Goal: Register for event/course

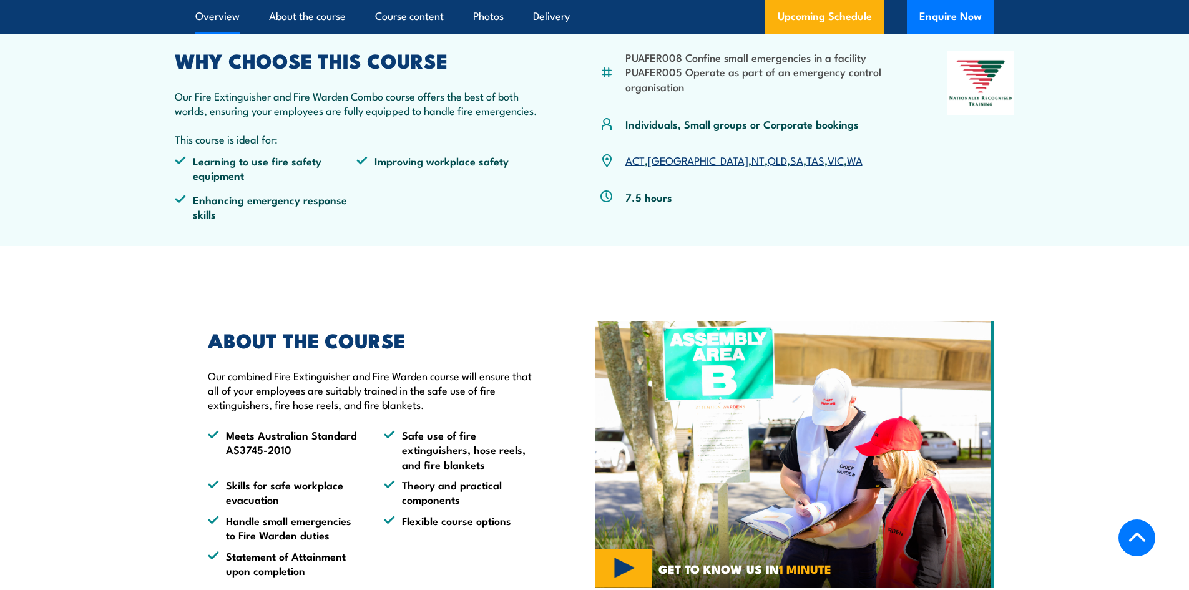
scroll to position [437, 0]
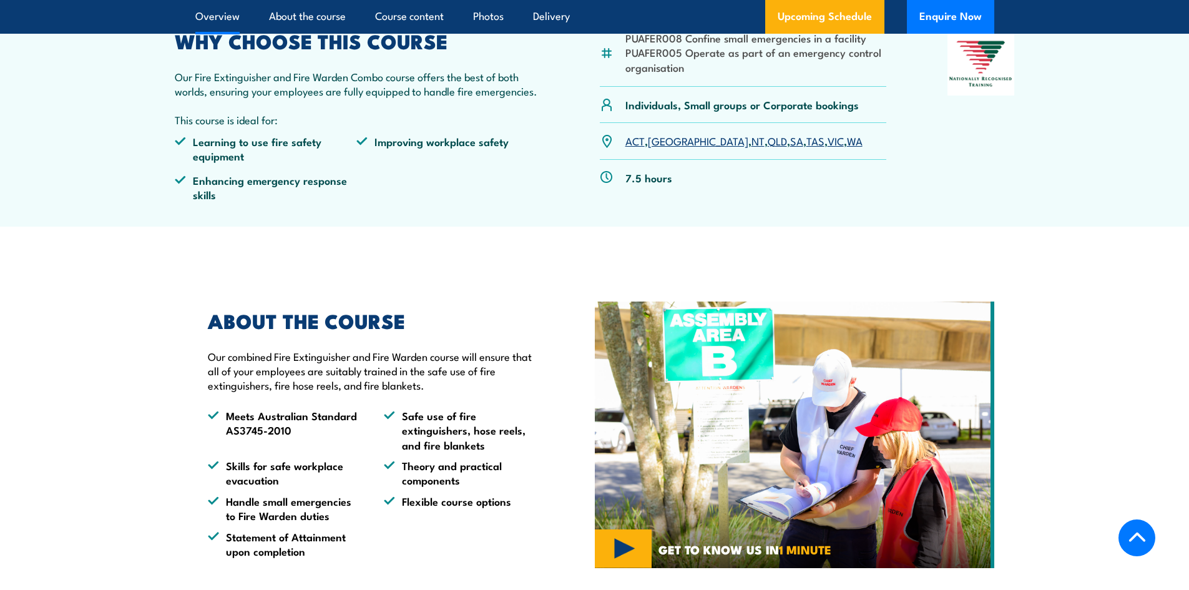
click at [828, 141] on link "VIC" at bounding box center [836, 140] width 16 height 15
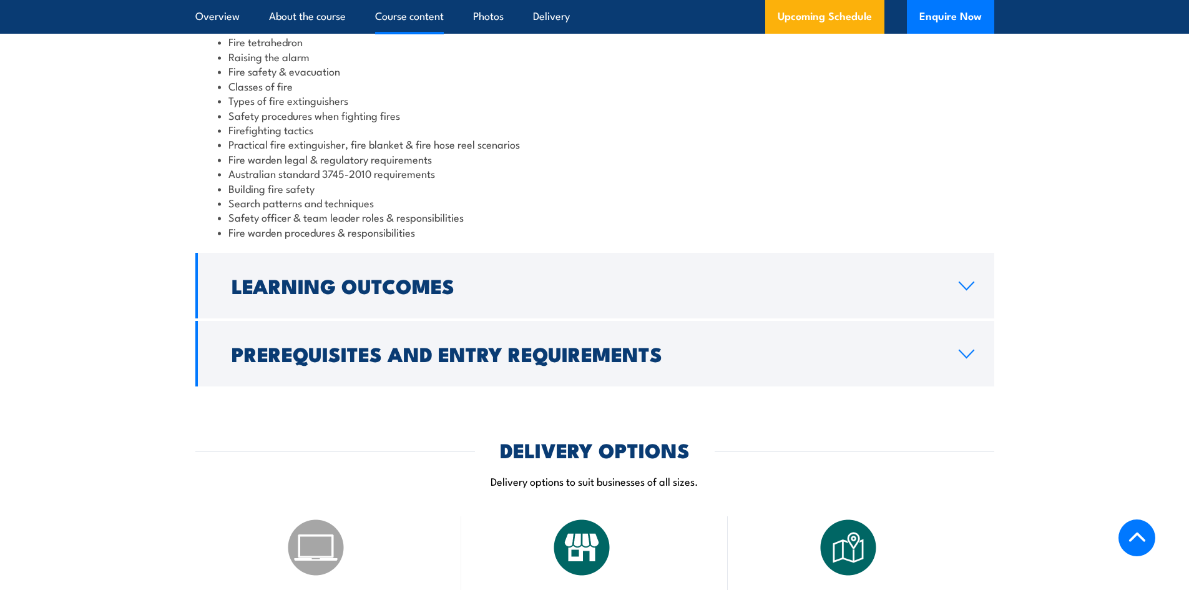
scroll to position [926, 0]
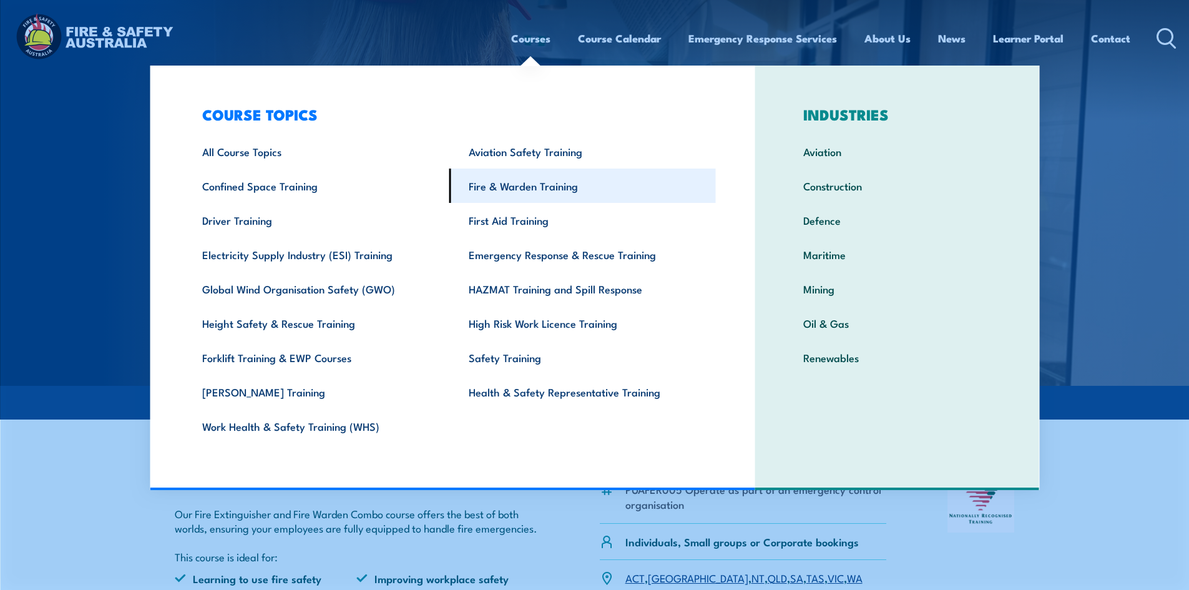
click at [514, 185] on link "Fire & Warden Training" at bounding box center [582, 185] width 266 height 34
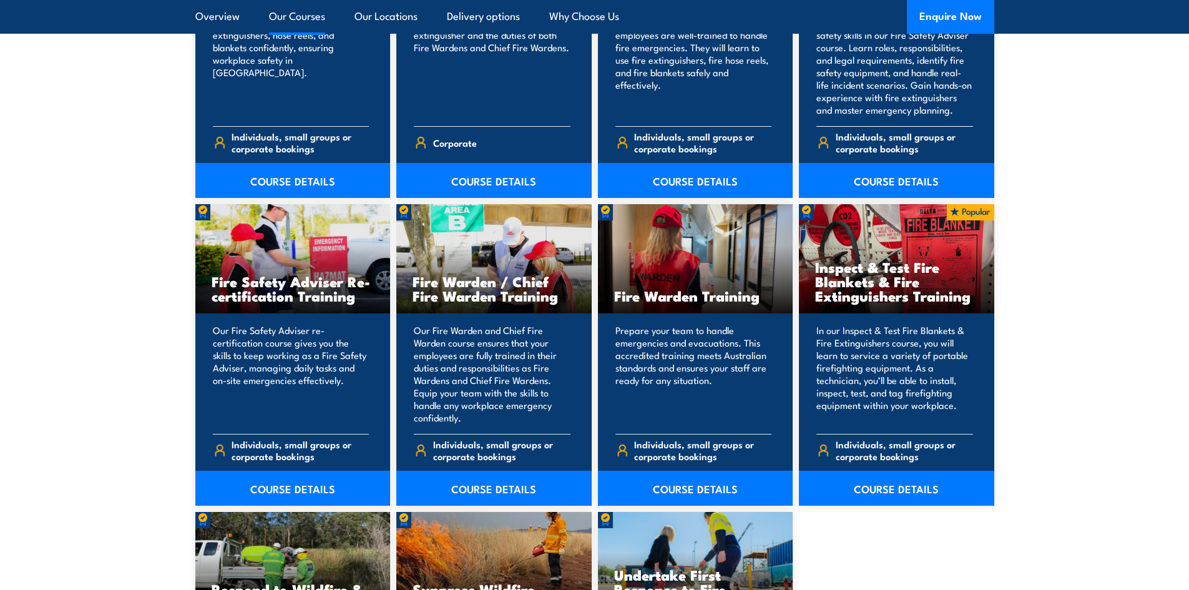
scroll to position [1498, 0]
click at [680, 489] on link "COURSE DETAILS" at bounding box center [695, 487] width 195 height 35
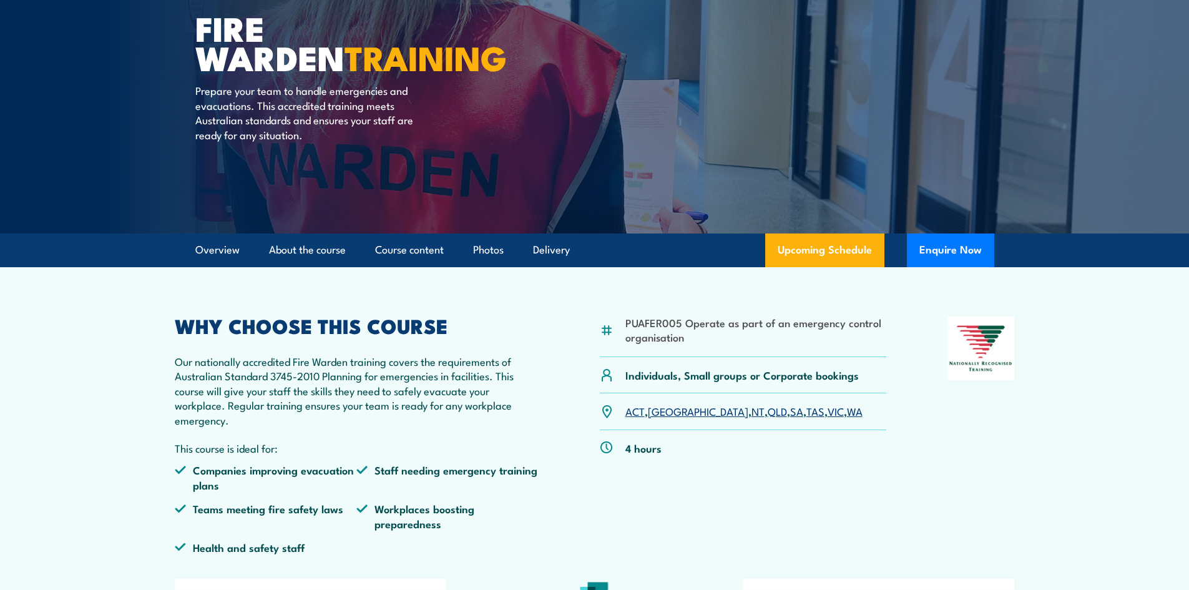
scroll to position [125, 0]
click at [828, 410] on link "VIC" at bounding box center [836, 410] width 16 height 15
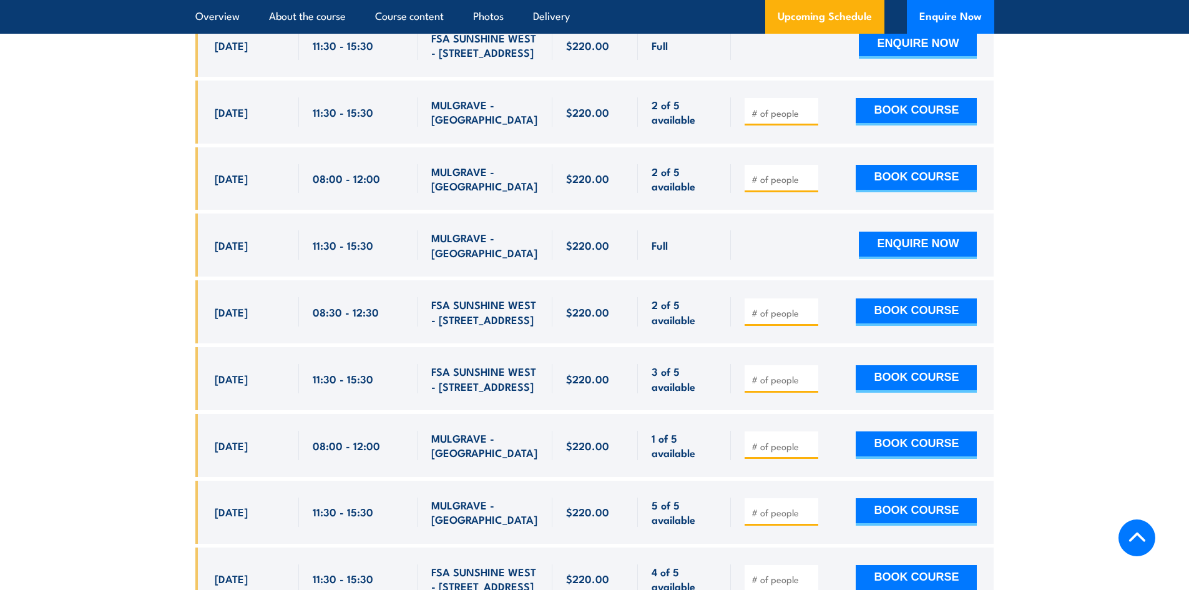
scroll to position [2537, 0]
